Goal: Task Accomplishment & Management: Complete application form

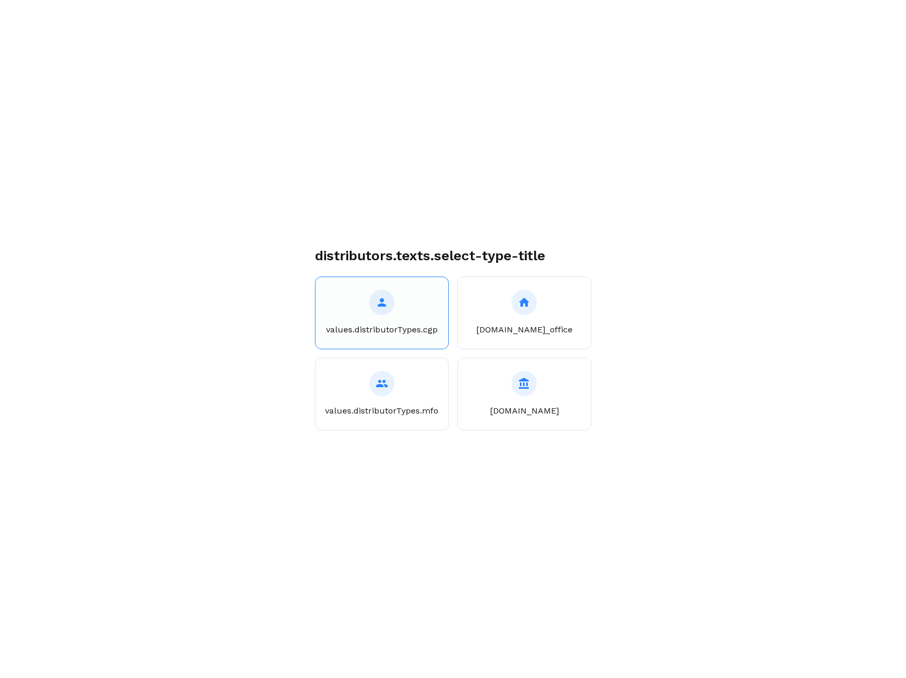
click at [378, 310] on div at bounding box center [381, 302] width 25 height 25
